Goal: Task Accomplishment & Management: Manage account settings

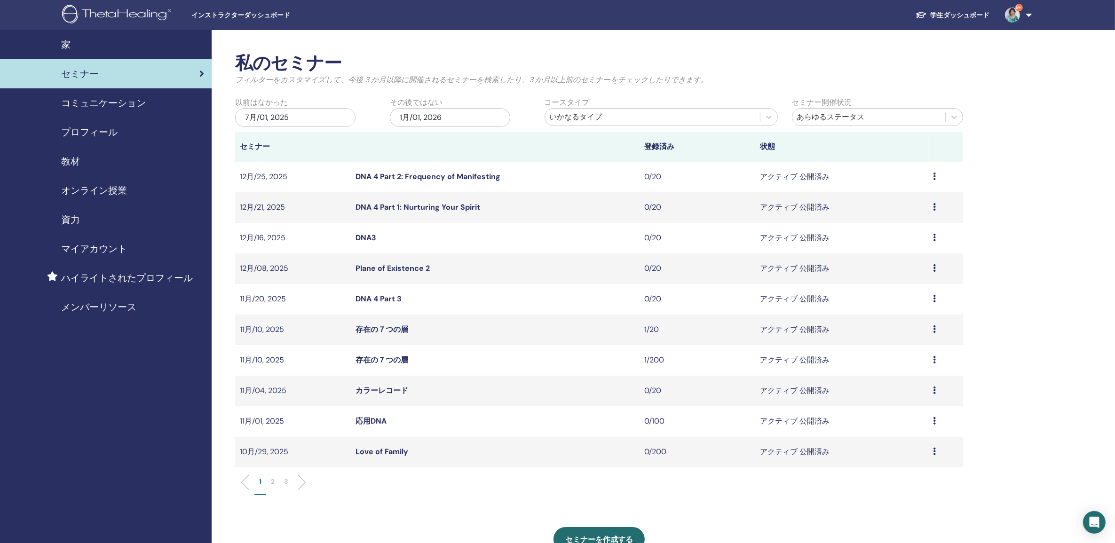
click at [302, 482] on li at bounding box center [298, 482] width 16 height 16
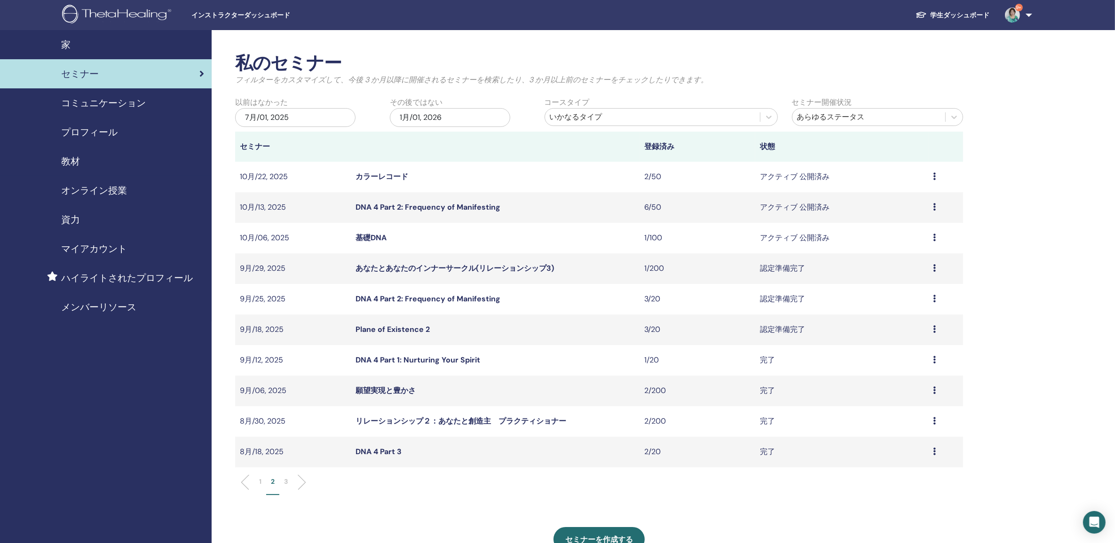
click at [388, 271] on link "あなたとあなたのインナーサークル(リレーションシップ3)" at bounding box center [455, 268] width 198 height 10
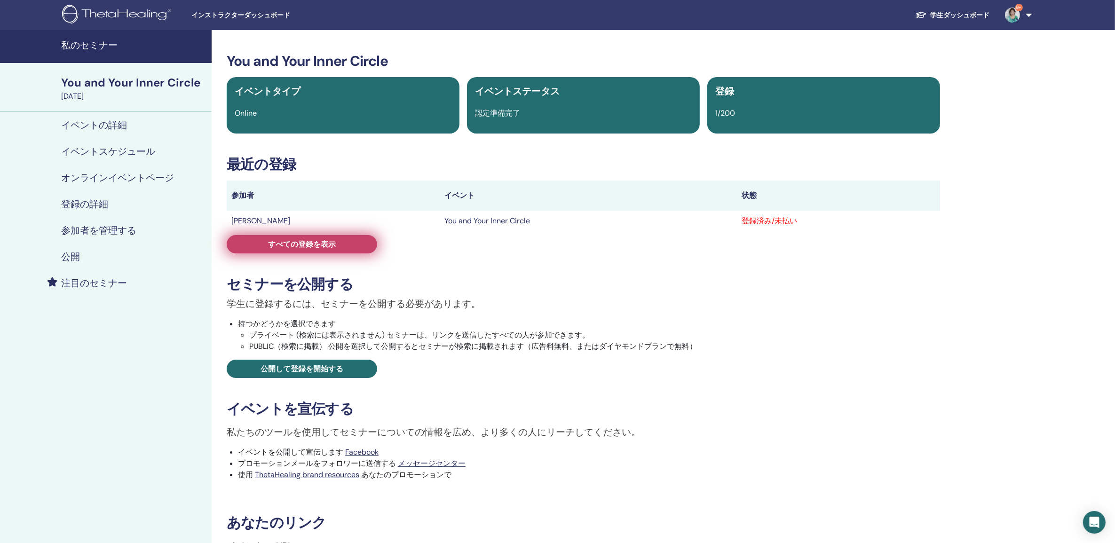
click at [334, 250] on link "すべての登録を表示" at bounding box center [302, 244] width 150 height 18
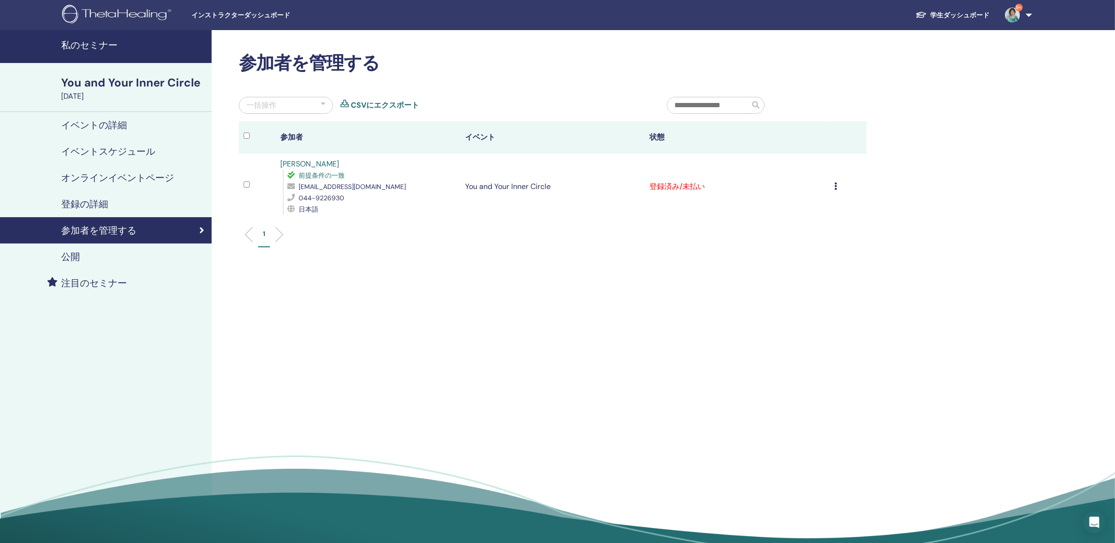
click at [835, 186] on icon at bounding box center [835, 186] width 3 height 8
click at [806, 191] on p "登録をキャンセルする" at bounding box center [796, 193] width 75 height 11
click at [836, 189] on icon at bounding box center [835, 186] width 3 height 8
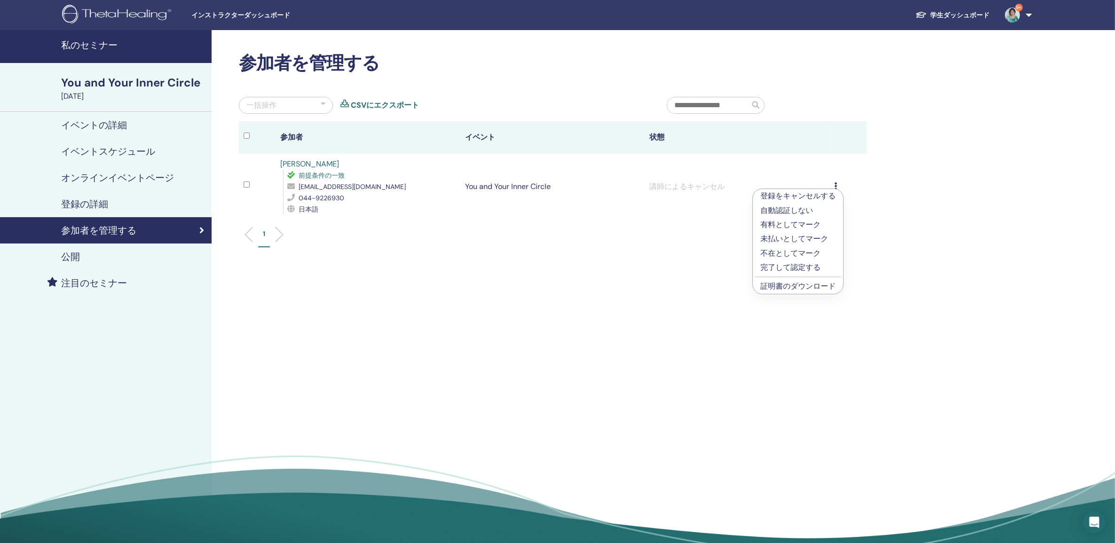
click at [798, 269] on p "完了して認定する" at bounding box center [797, 267] width 75 height 11
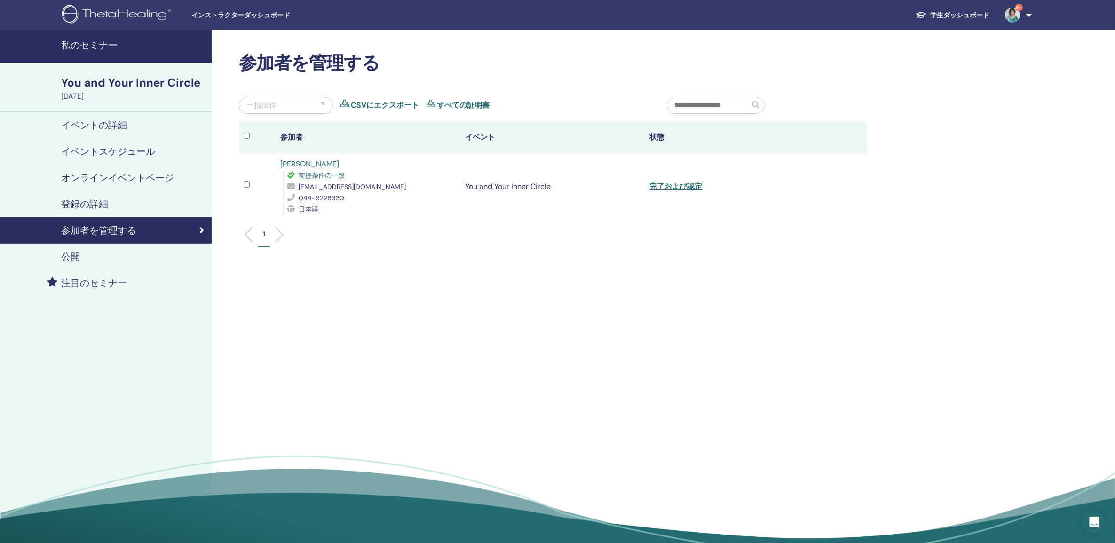
click at [90, 46] on h4 "私のセミナー" at bounding box center [133, 45] width 145 height 11
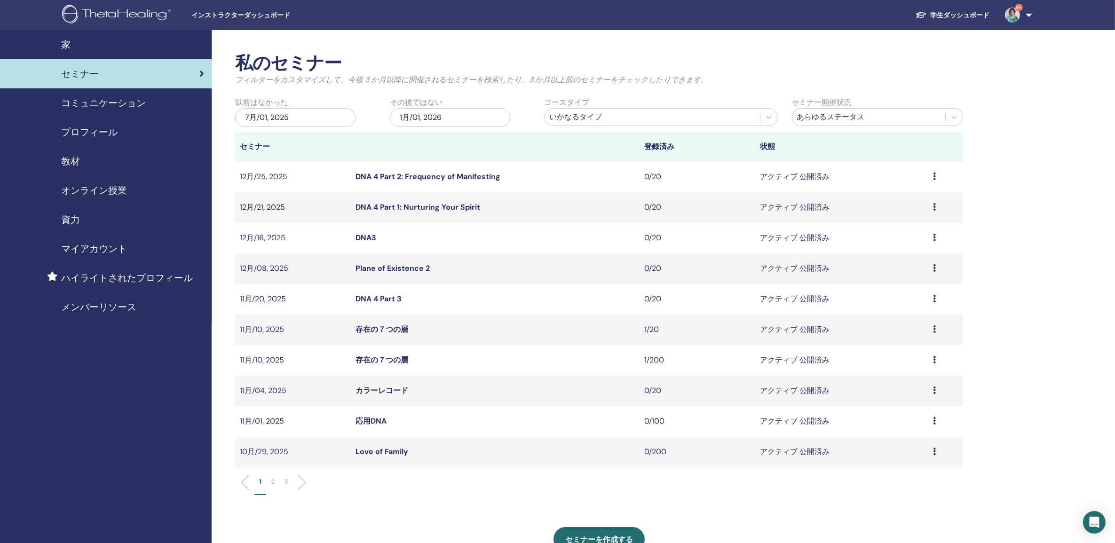
click at [302, 481] on li at bounding box center [298, 482] width 16 height 16
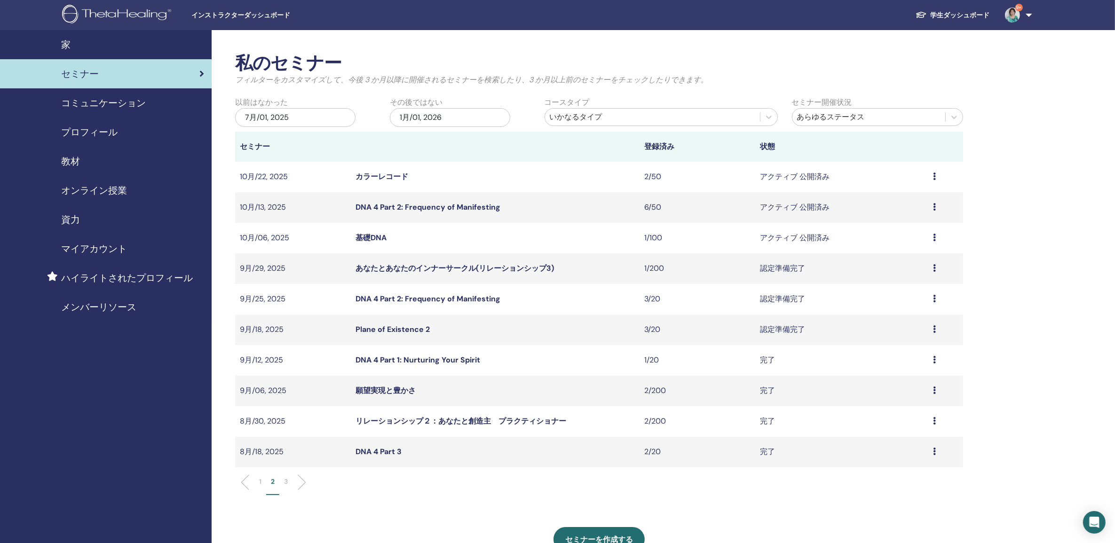
click at [433, 266] on link "あなたとあなたのインナーサークル(リレーションシップ3)" at bounding box center [455, 268] width 198 height 10
